Goal: Task Accomplishment & Management: Complete application form

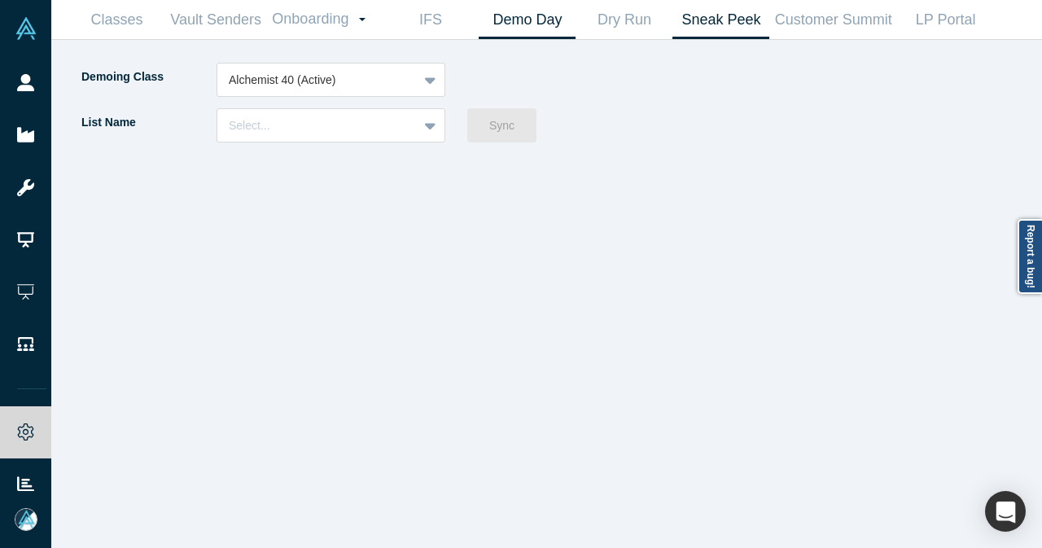
click at [553, 14] on link "Demo Day" at bounding box center [527, 20] width 97 height 38
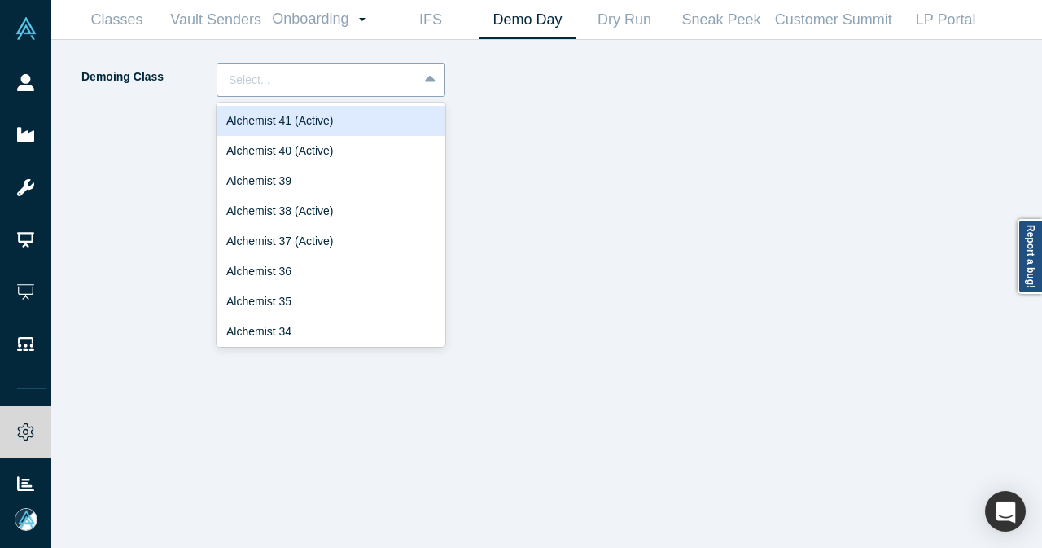
click at [436, 84] on div at bounding box center [431, 79] width 26 height 29
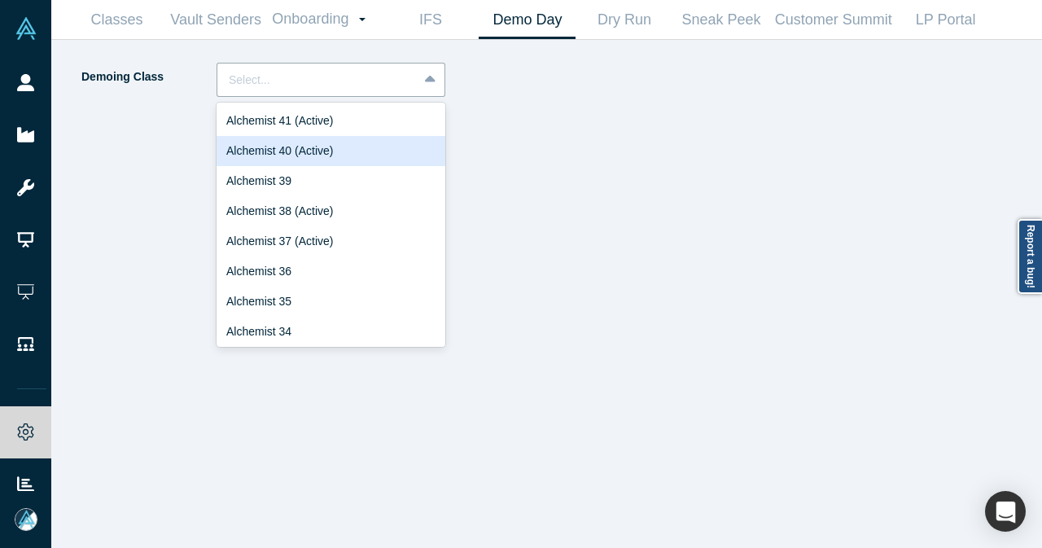
click at [399, 144] on div "Alchemist 40 (Active)" at bounding box center [331, 151] width 229 height 30
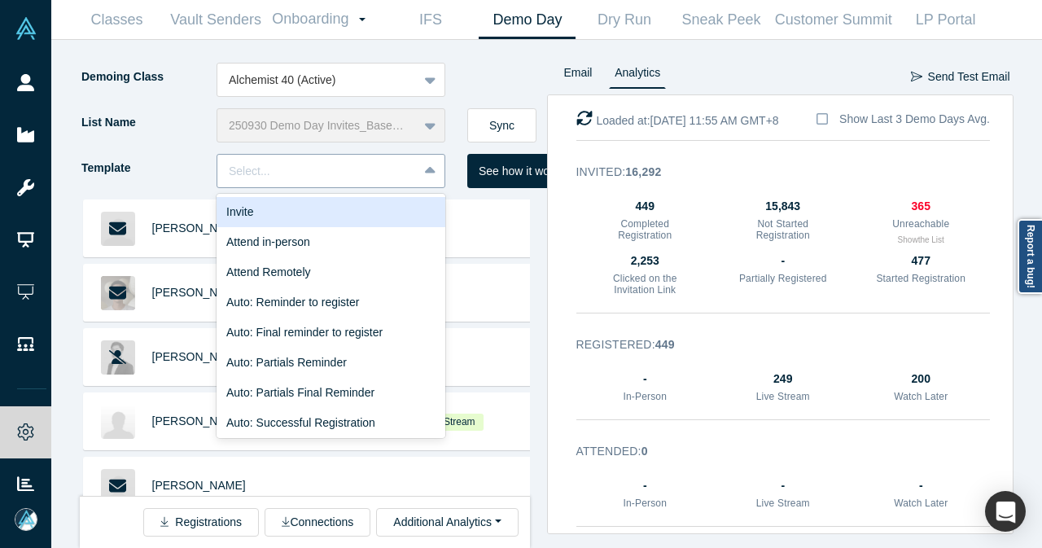
click at [366, 179] on div at bounding box center [317, 171] width 177 height 20
click at [352, 213] on div "Invite" at bounding box center [331, 212] width 229 height 30
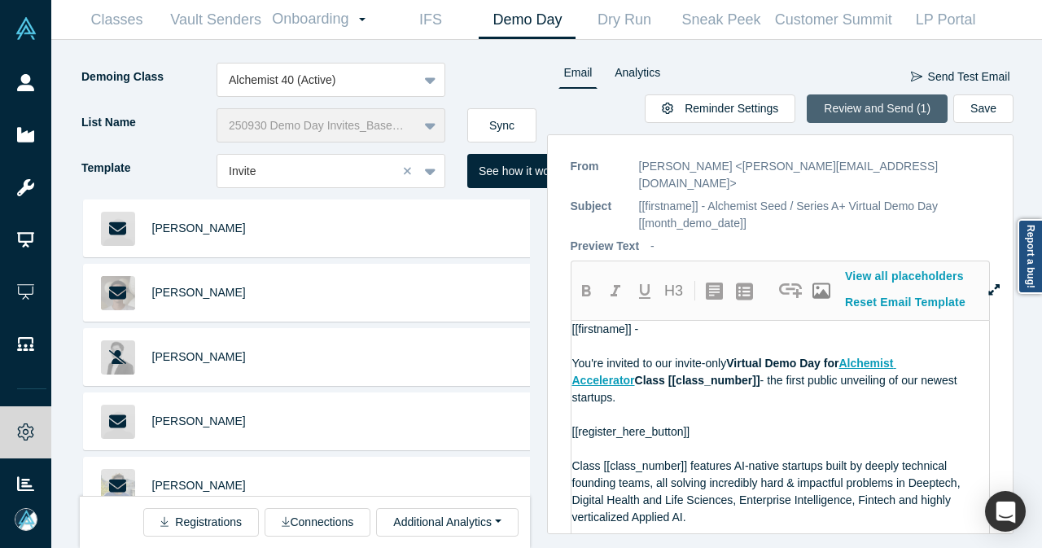
click at [858, 100] on button "Review and Send (1)" at bounding box center [877, 108] width 141 height 28
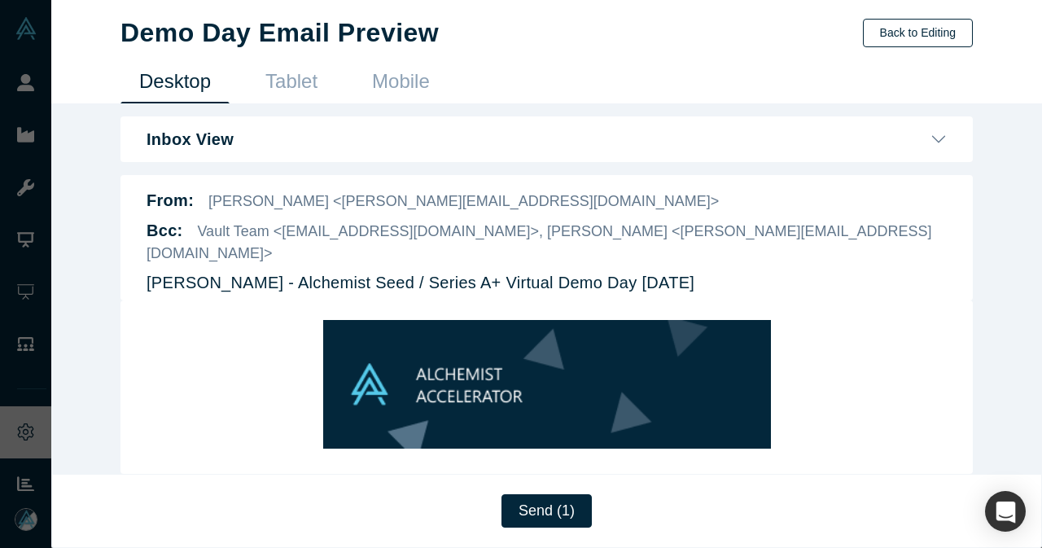
click at [941, 34] on button "Back to Editing" at bounding box center [918, 33] width 110 height 28
